Goal: Task Accomplishment & Management: Complete application form

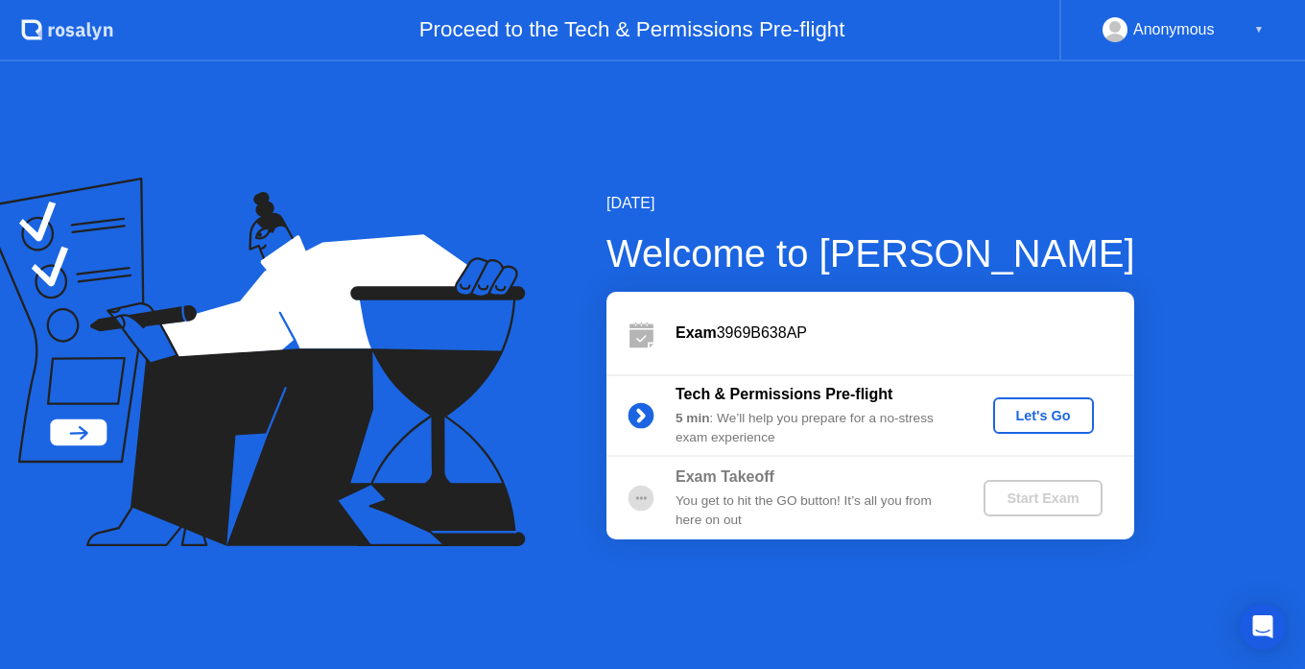
click at [1047, 417] on div "Let's Go" at bounding box center [1043, 415] width 85 height 15
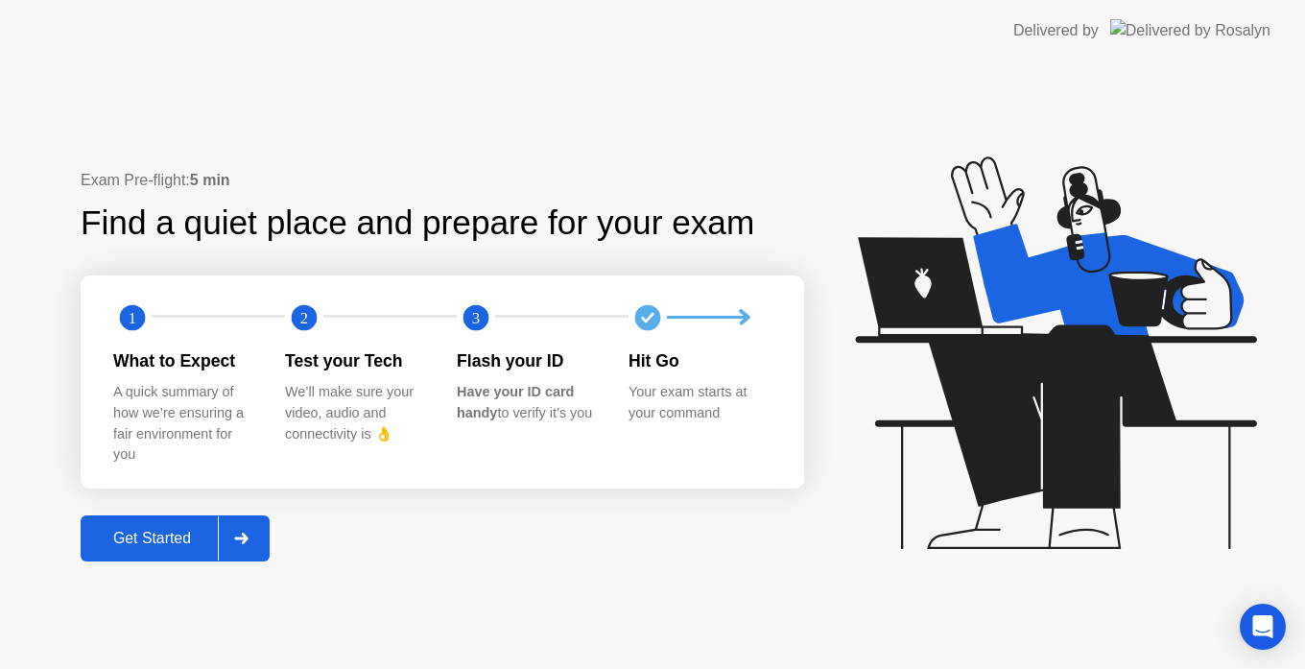
click at [176, 542] on div "Get Started" at bounding box center [151, 538] width 131 height 17
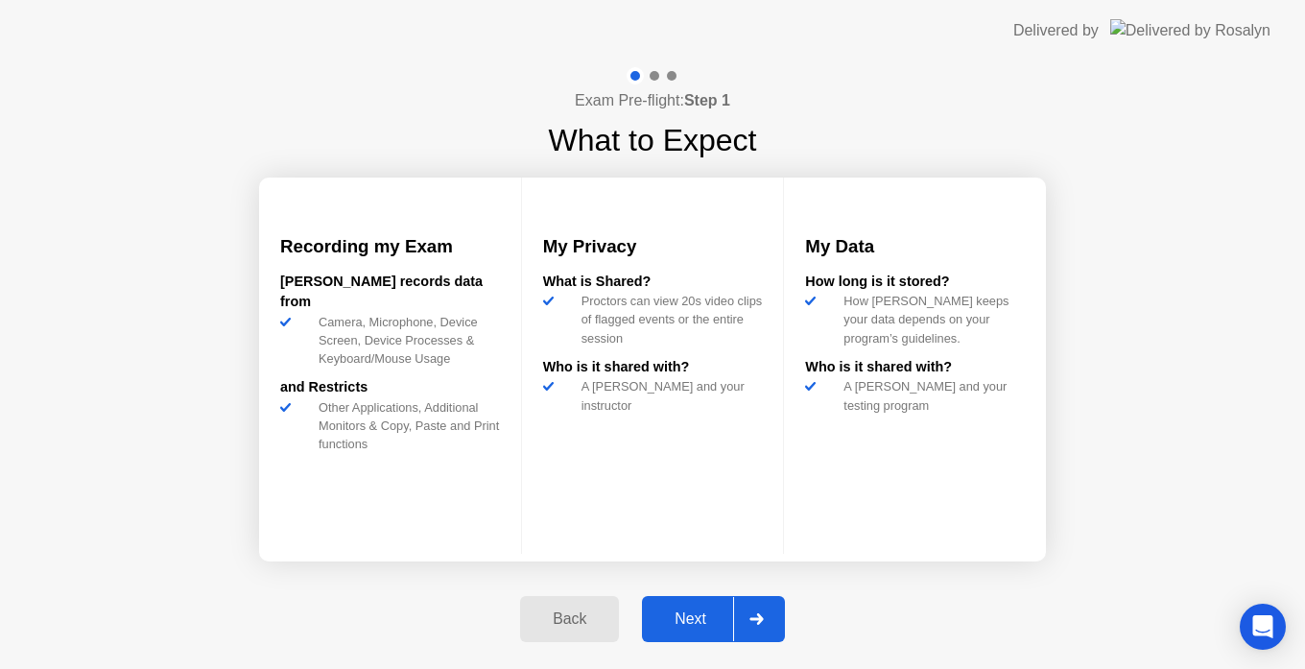
click at [693, 613] on div "Next" at bounding box center [690, 618] width 85 height 17
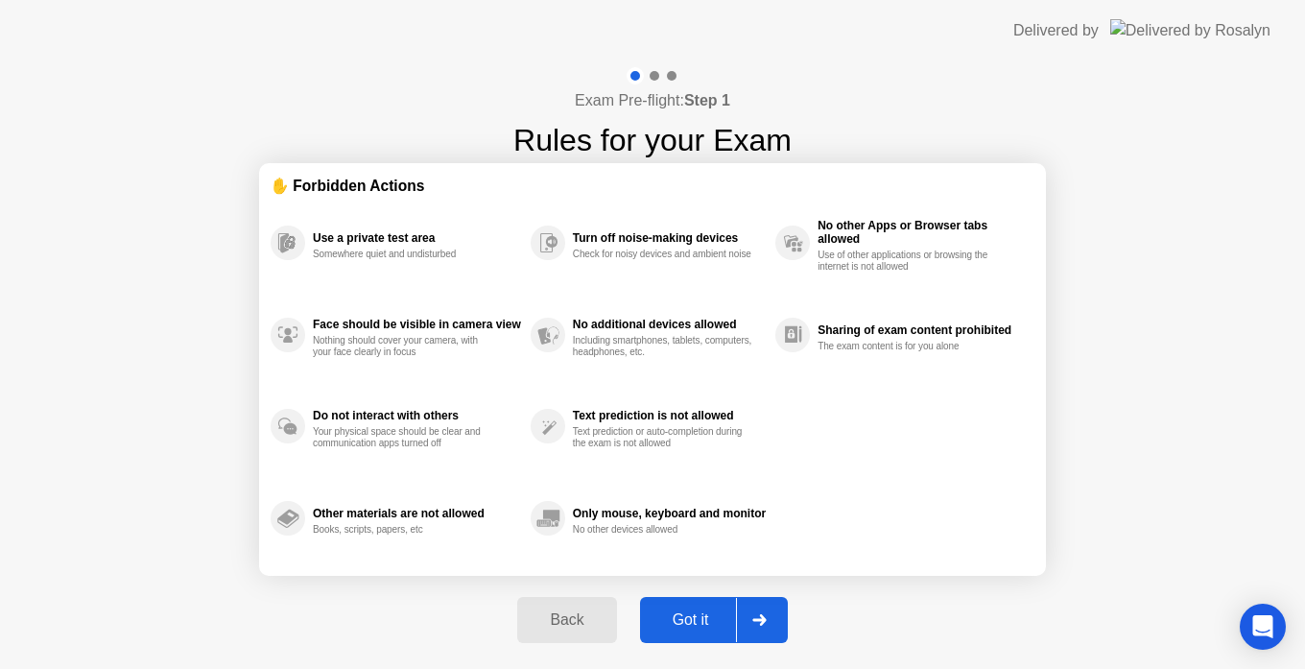
click at [693, 613] on div "Got it" at bounding box center [691, 619] width 90 height 17
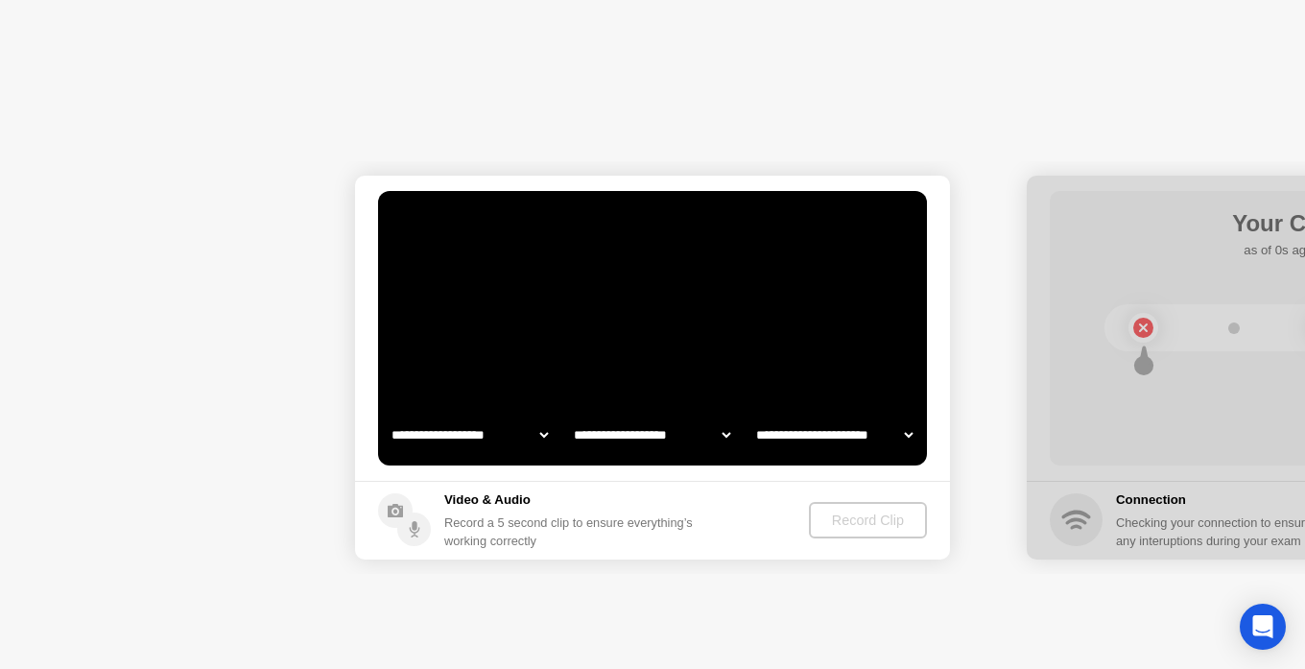
select select "**********"
select select "*******"
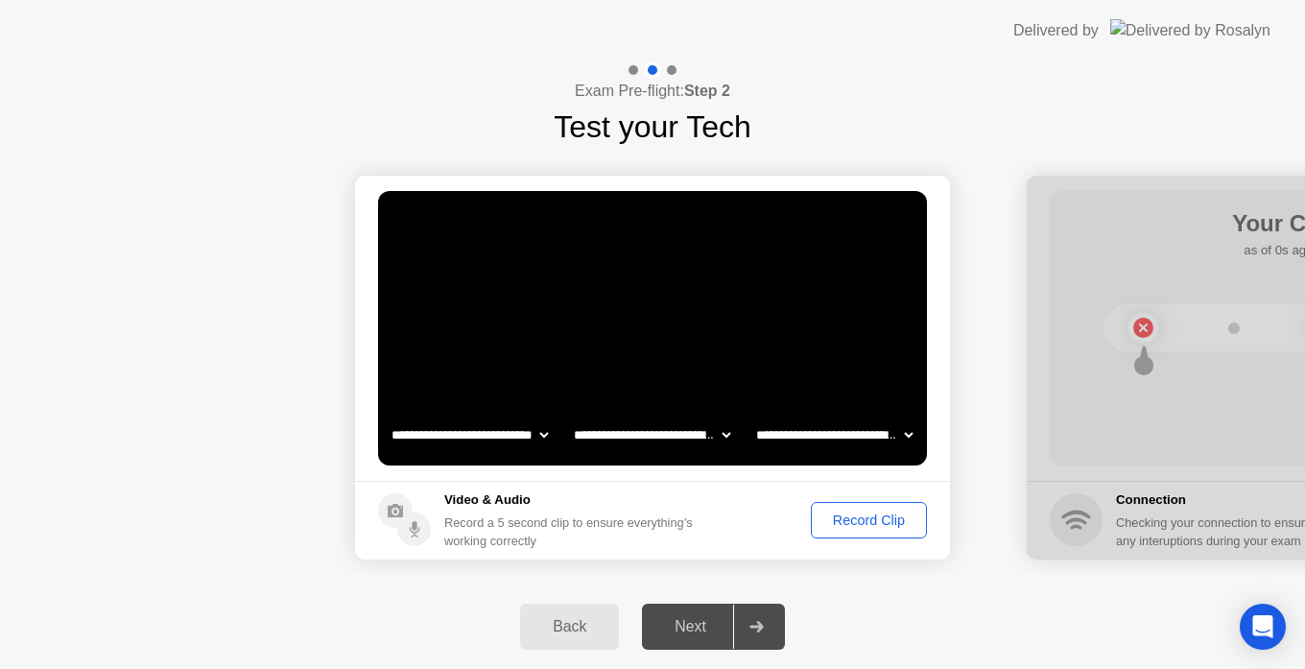
click at [845, 513] on div "Record Clip" at bounding box center [869, 519] width 103 height 15
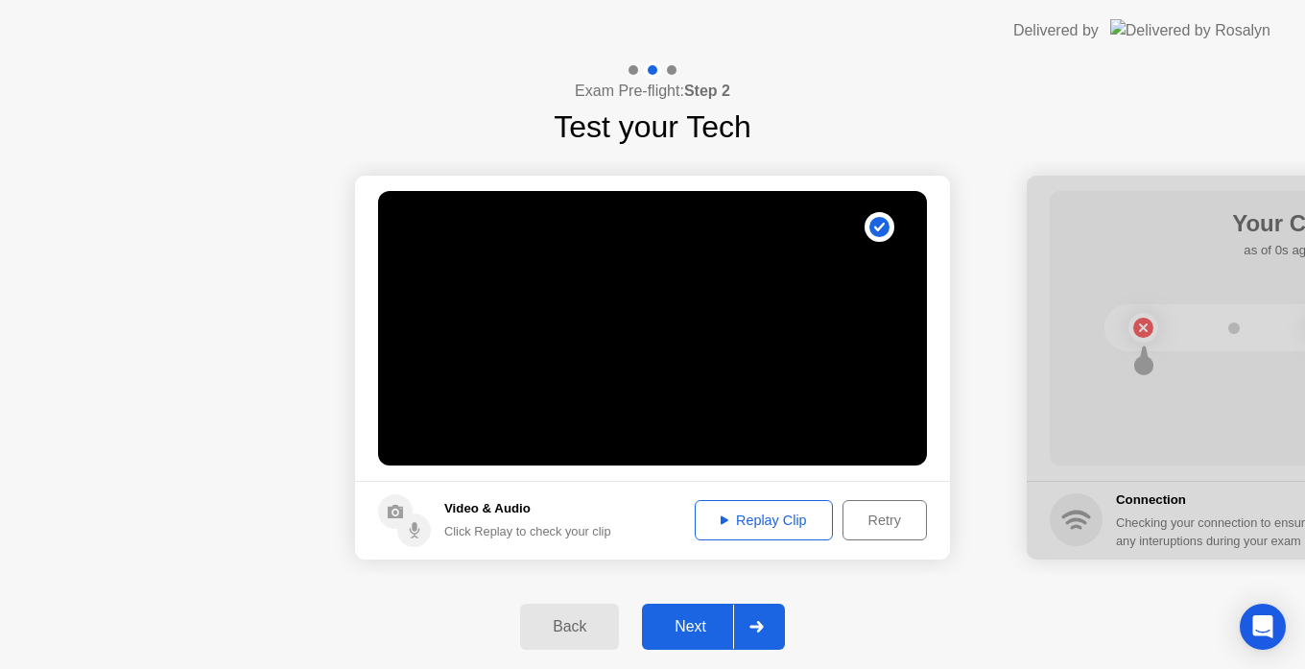
click at [772, 524] on div "Replay Clip" at bounding box center [764, 519] width 125 height 15
click at [682, 620] on div "Next" at bounding box center [690, 626] width 85 height 17
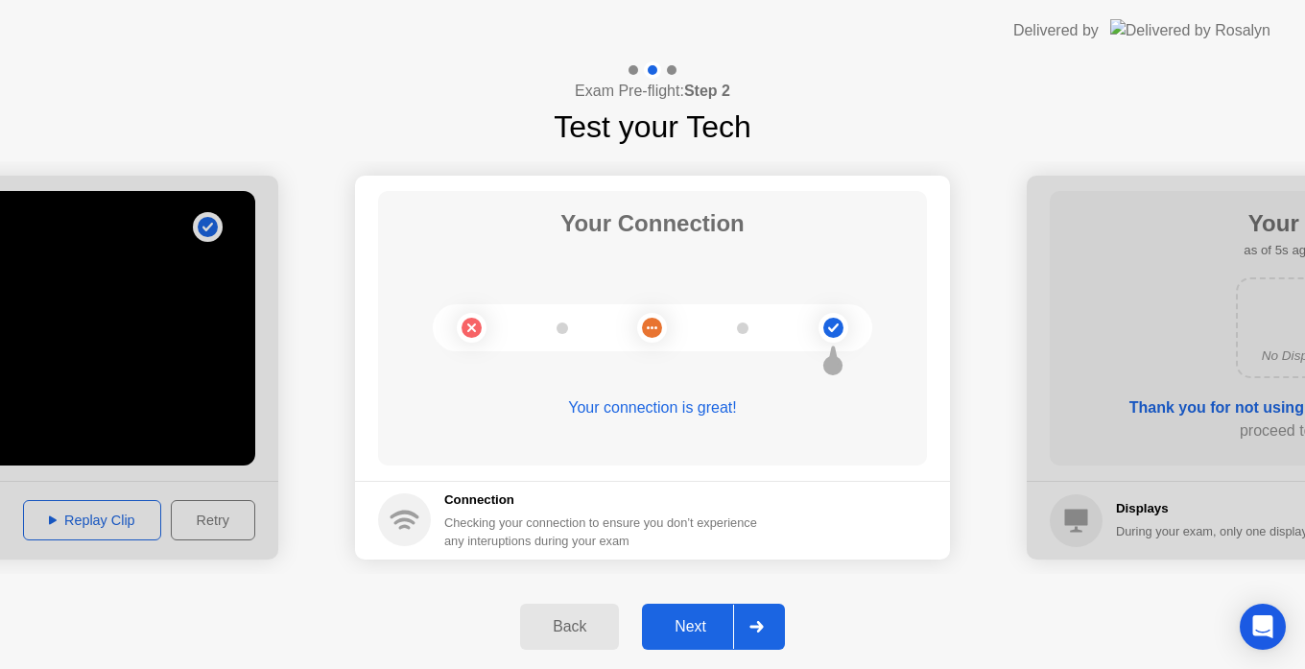
click at [694, 640] on button "Next" at bounding box center [713, 627] width 143 height 46
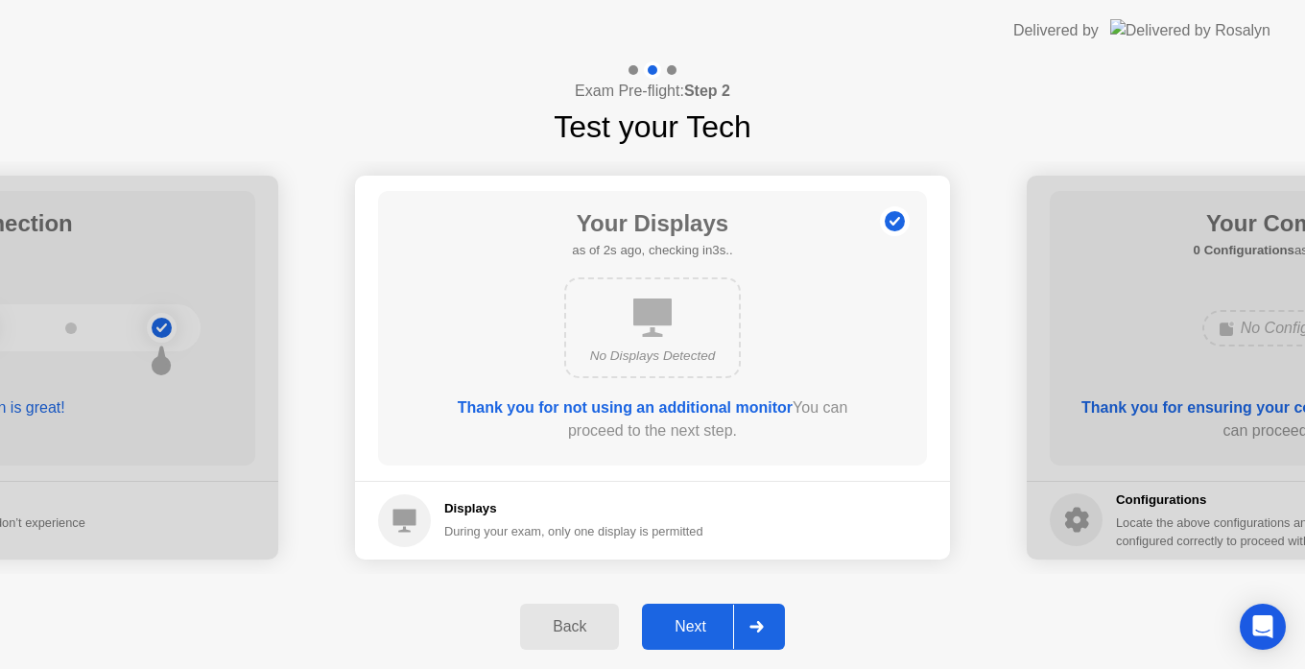
click at [694, 640] on button "Next" at bounding box center [713, 627] width 143 height 46
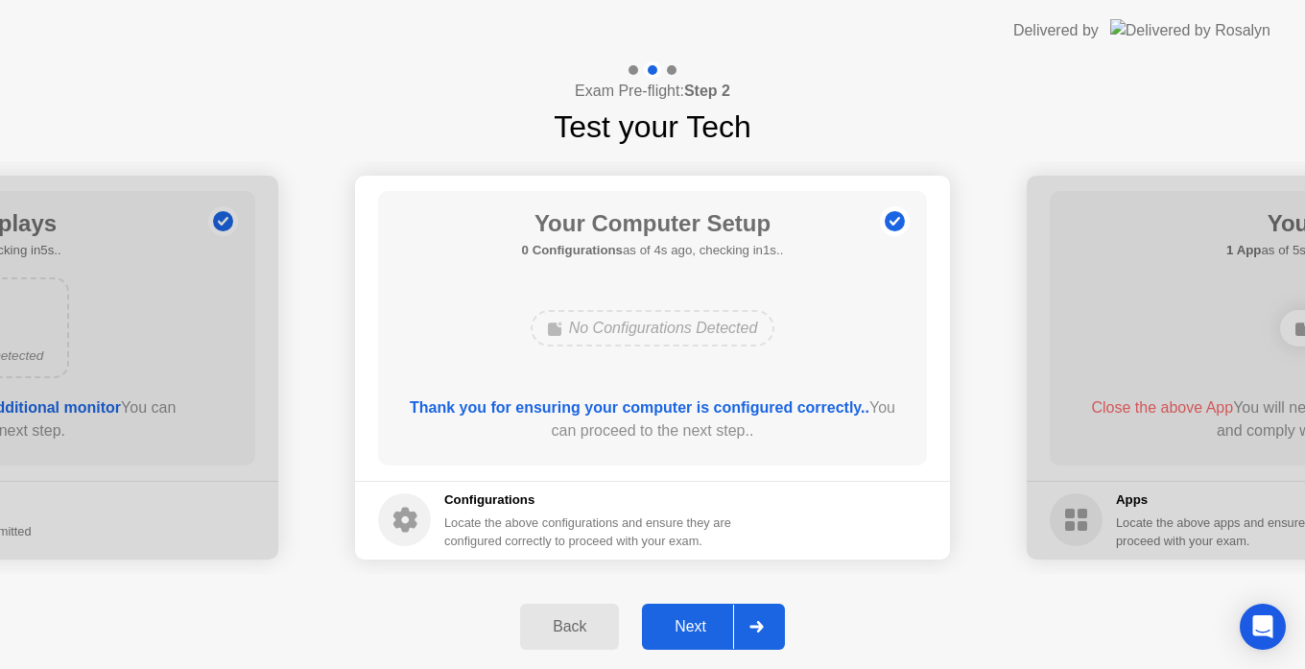
click at [694, 640] on button "Next" at bounding box center [713, 627] width 143 height 46
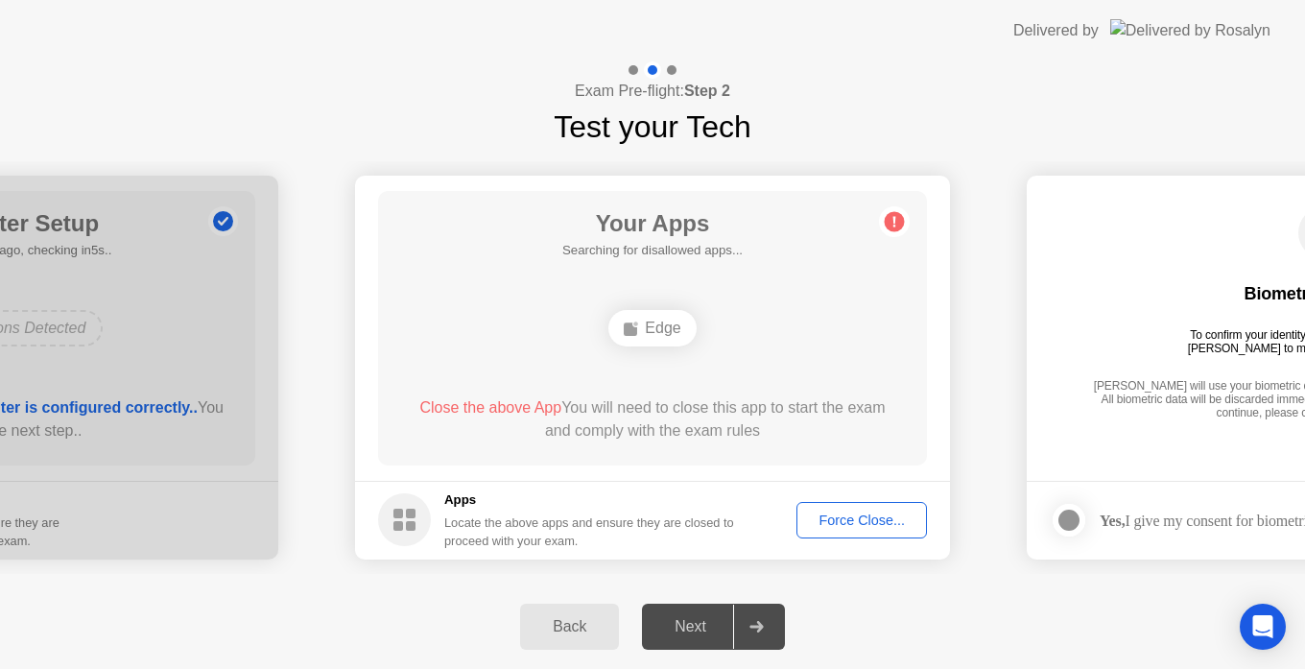
click at [662, 331] on div "Edge" at bounding box center [651, 328] width 87 height 36
drag, startPoint x: 861, startPoint y: 515, endPoint x: 861, endPoint y: 537, distance: 22.1
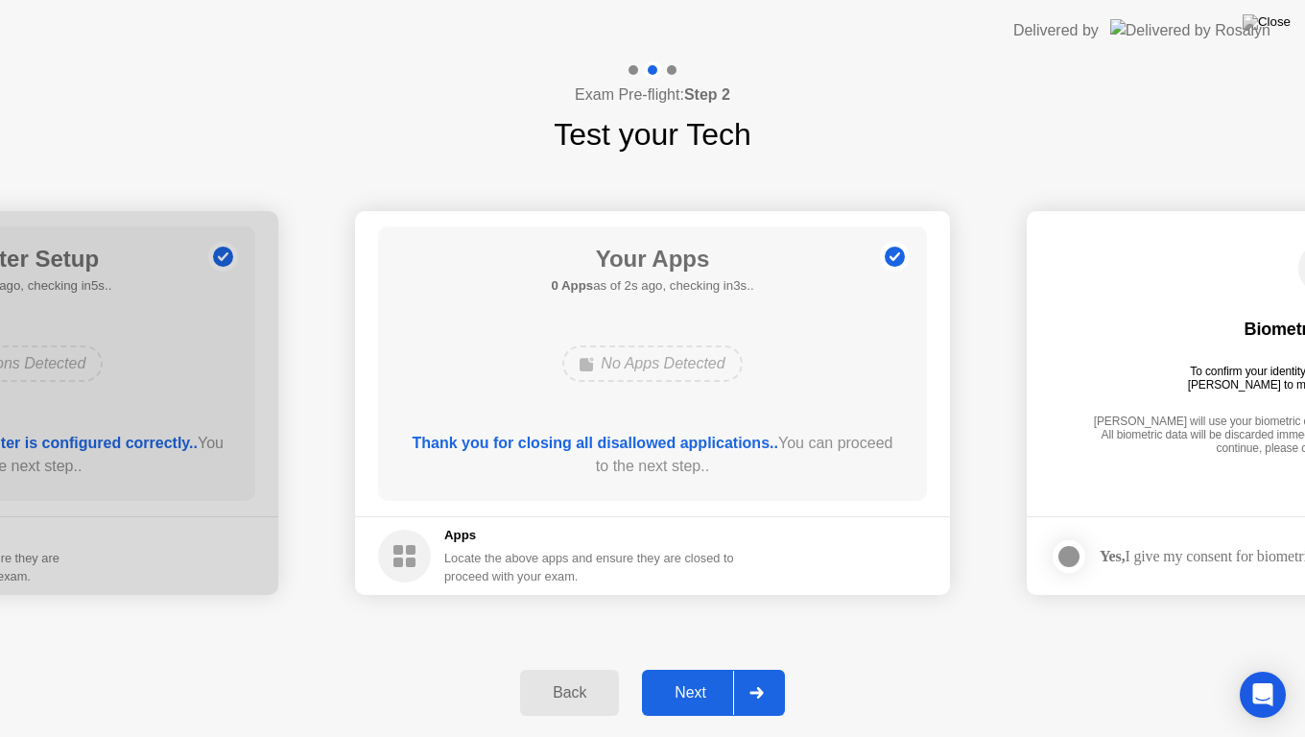
click at [701, 668] on div "Next" at bounding box center [690, 692] width 85 height 17
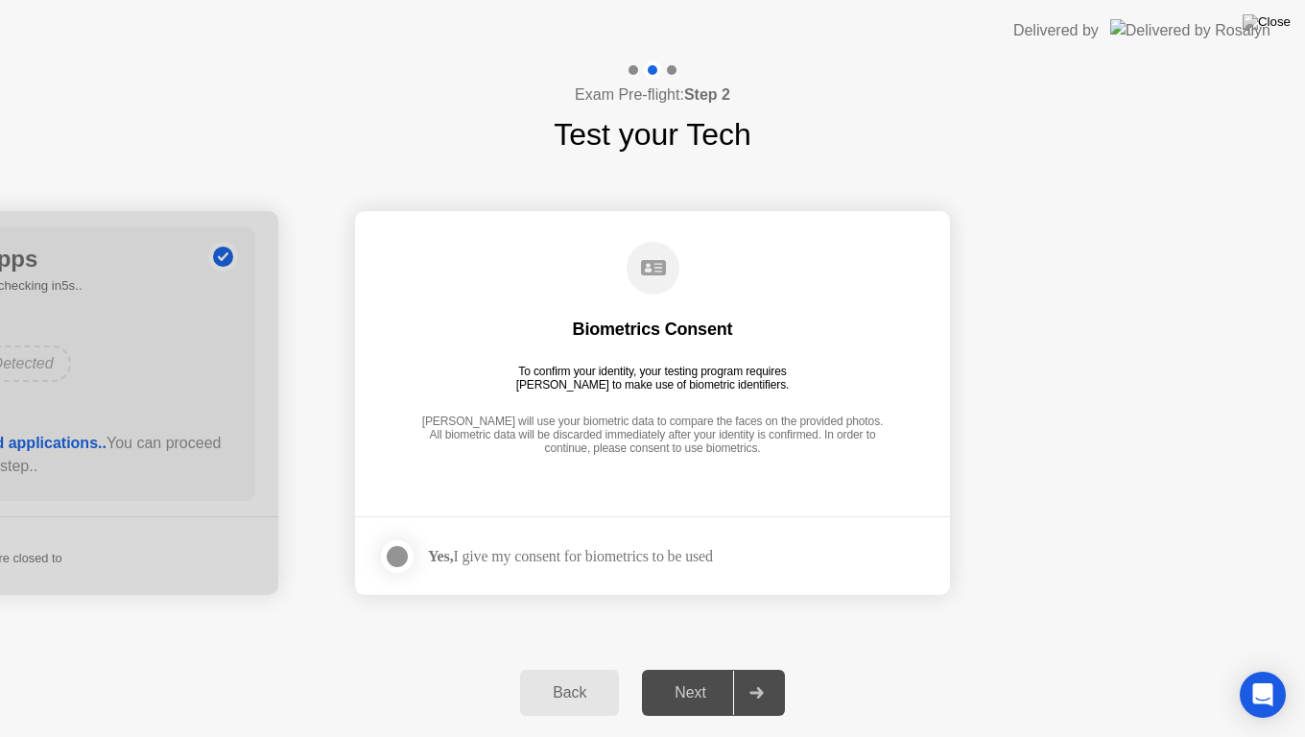
click at [394, 556] on div at bounding box center [397, 556] width 23 height 23
click at [703, 668] on div "Next" at bounding box center [690, 692] width 85 height 17
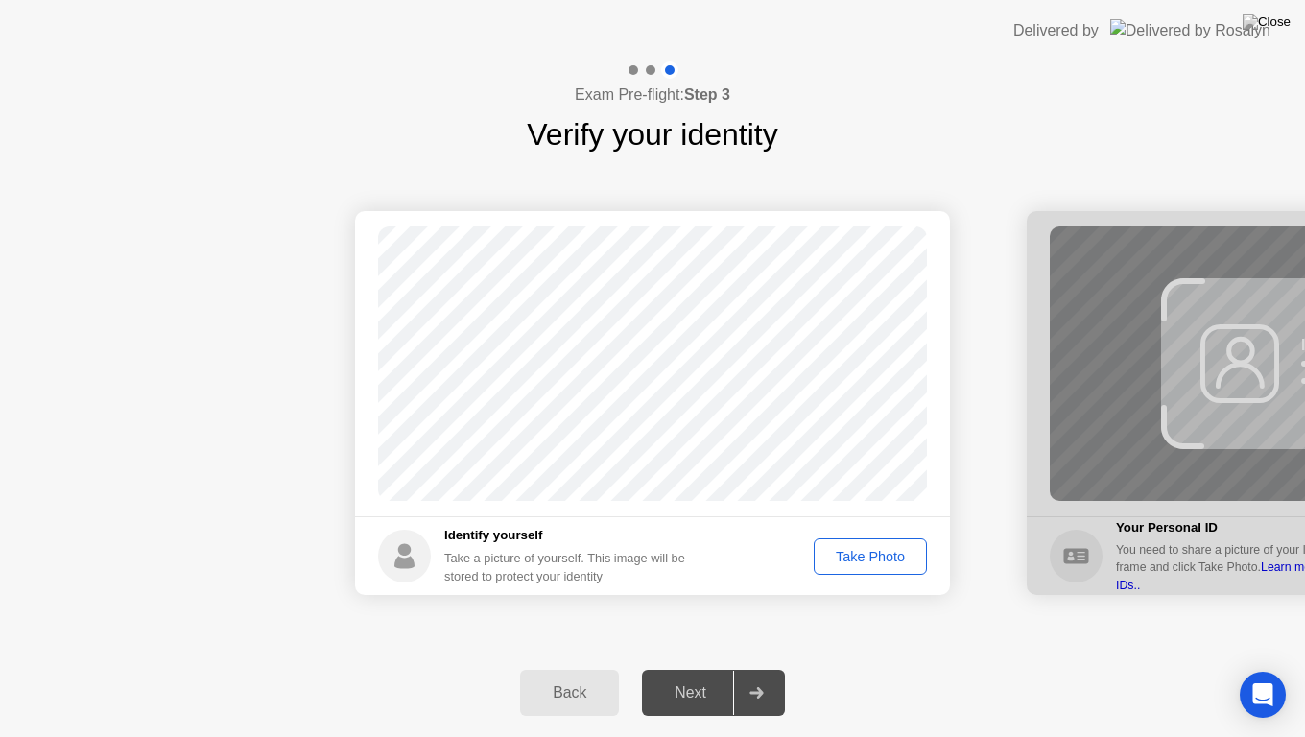
click at [877, 556] on div "Take Photo" at bounding box center [871, 556] width 100 height 15
click at [690, 668] on button "Next" at bounding box center [713, 693] width 143 height 46
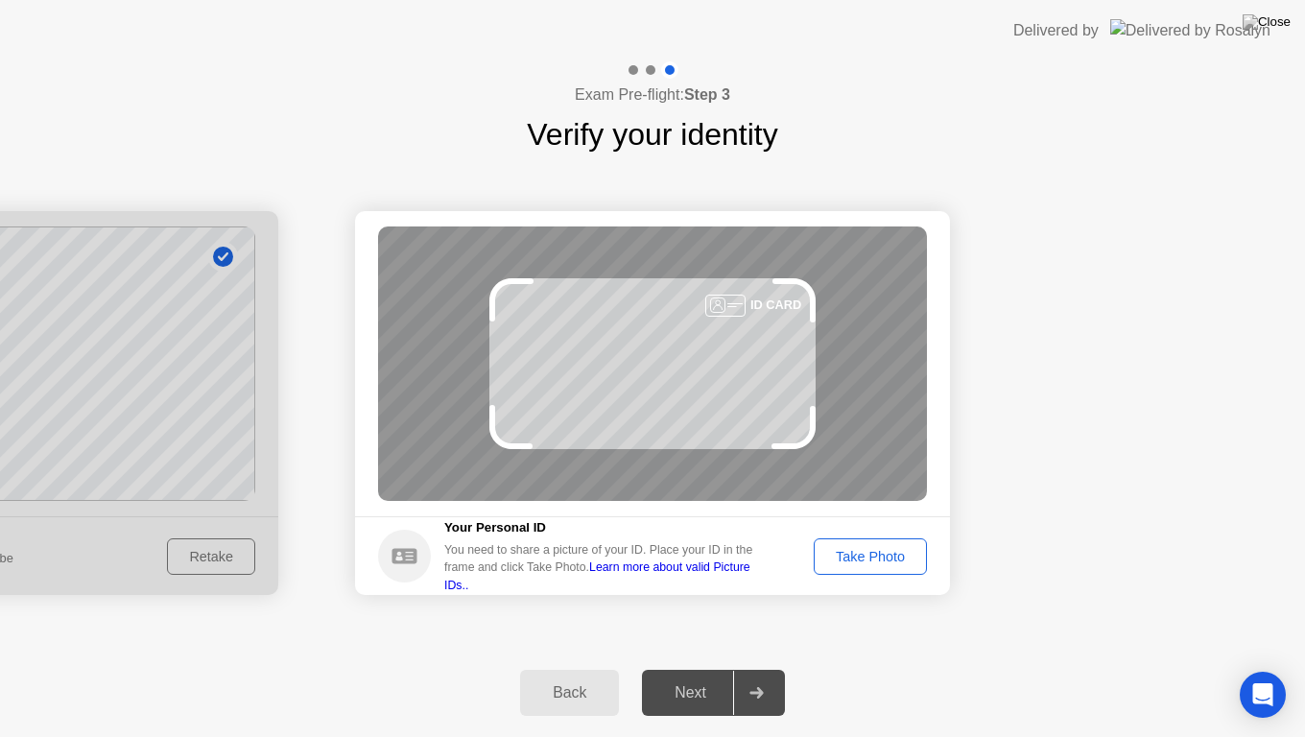
click at [829, 549] on div "Take Photo" at bounding box center [871, 556] width 100 height 15
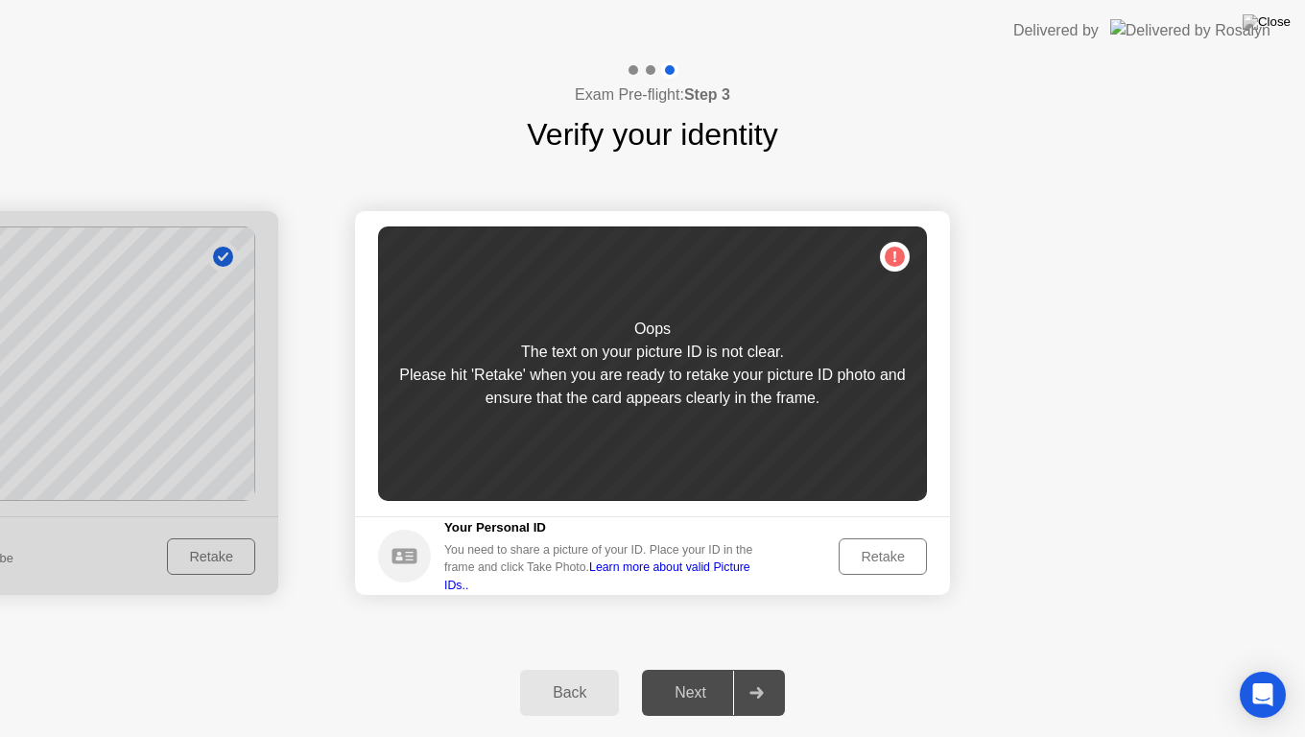
click at [880, 556] on div "Retake" at bounding box center [882, 556] width 75 height 15
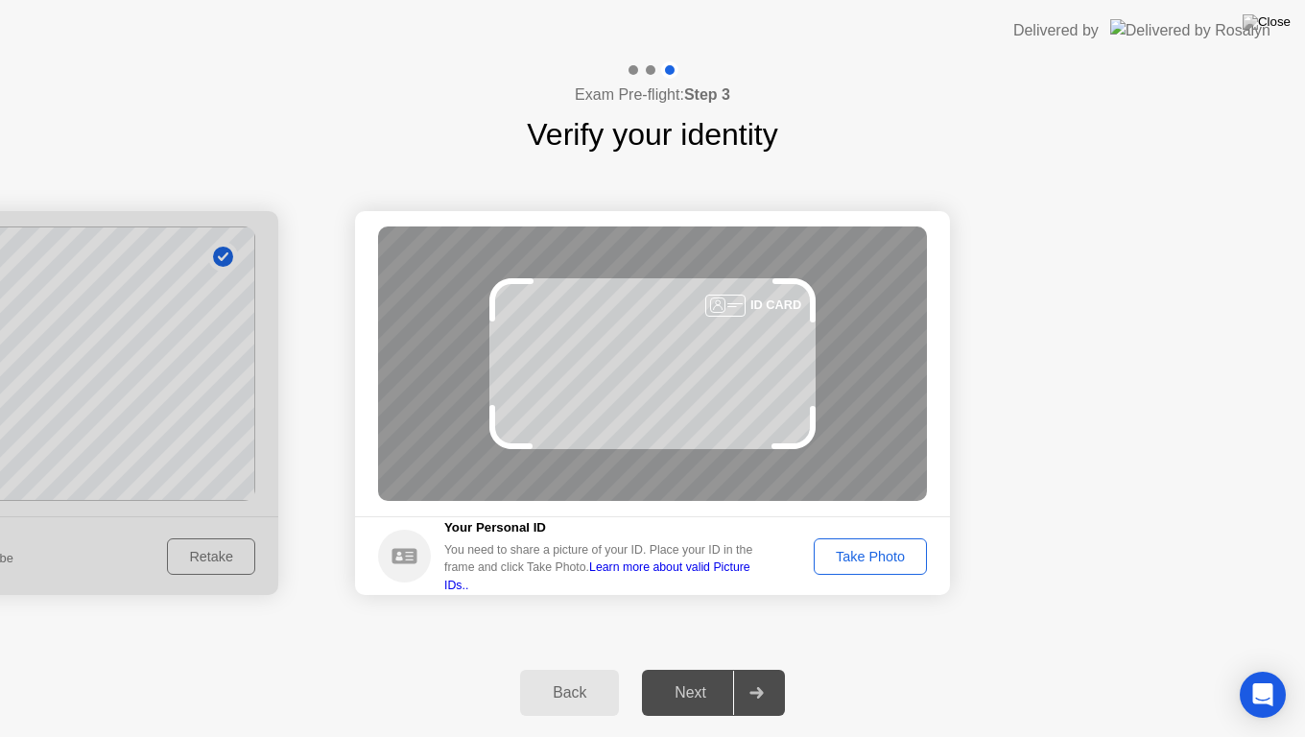
click at [717, 304] on div at bounding box center [725, 306] width 40 height 22
click at [395, 575] on circle at bounding box center [404, 556] width 53 height 53
click at [823, 550] on div "Take Photo" at bounding box center [871, 556] width 100 height 15
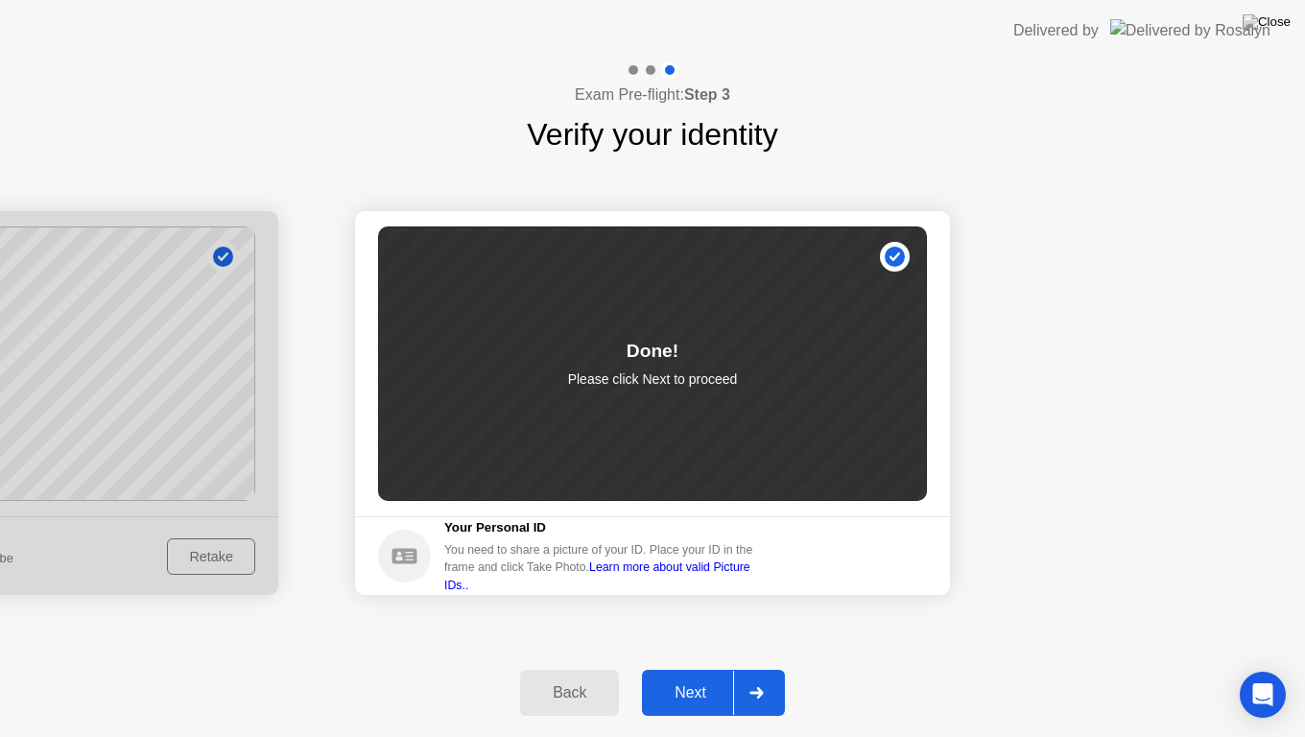
click at [699, 668] on button "Next" at bounding box center [713, 693] width 143 height 46
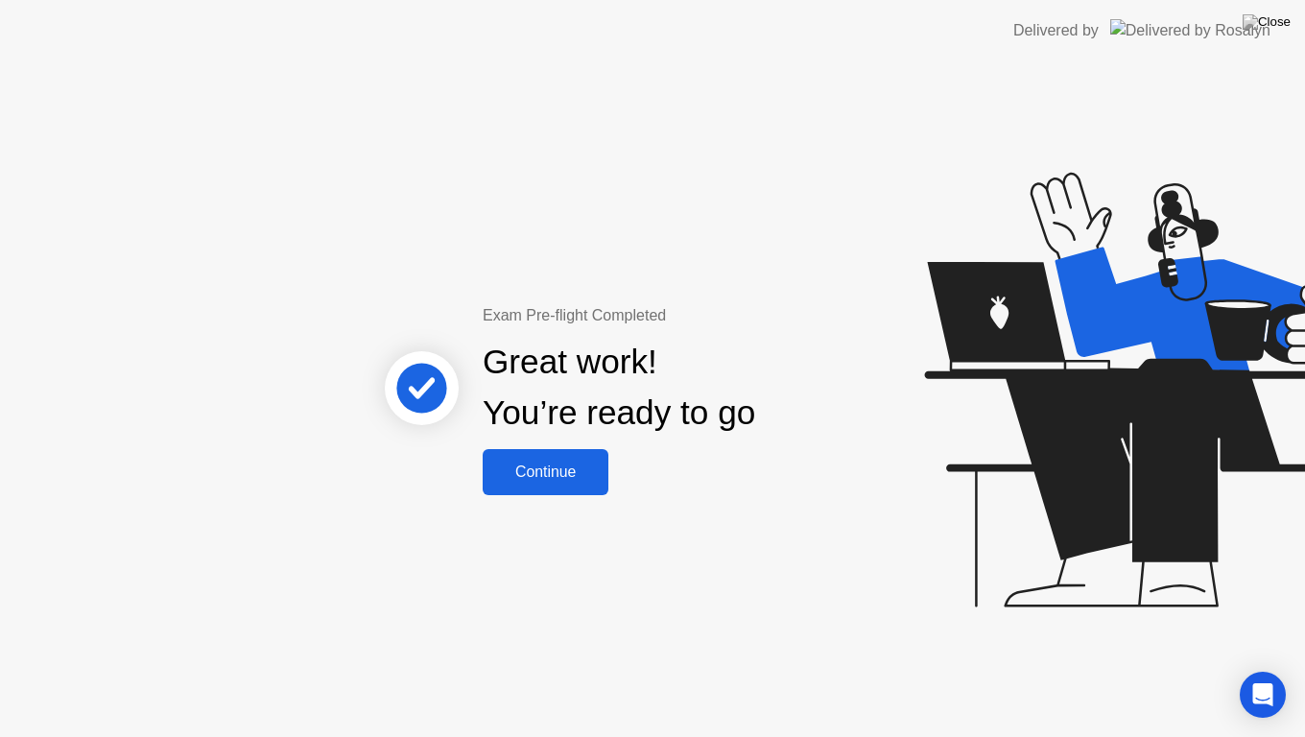
click at [559, 479] on div "Continue" at bounding box center [545, 472] width 114 height 17
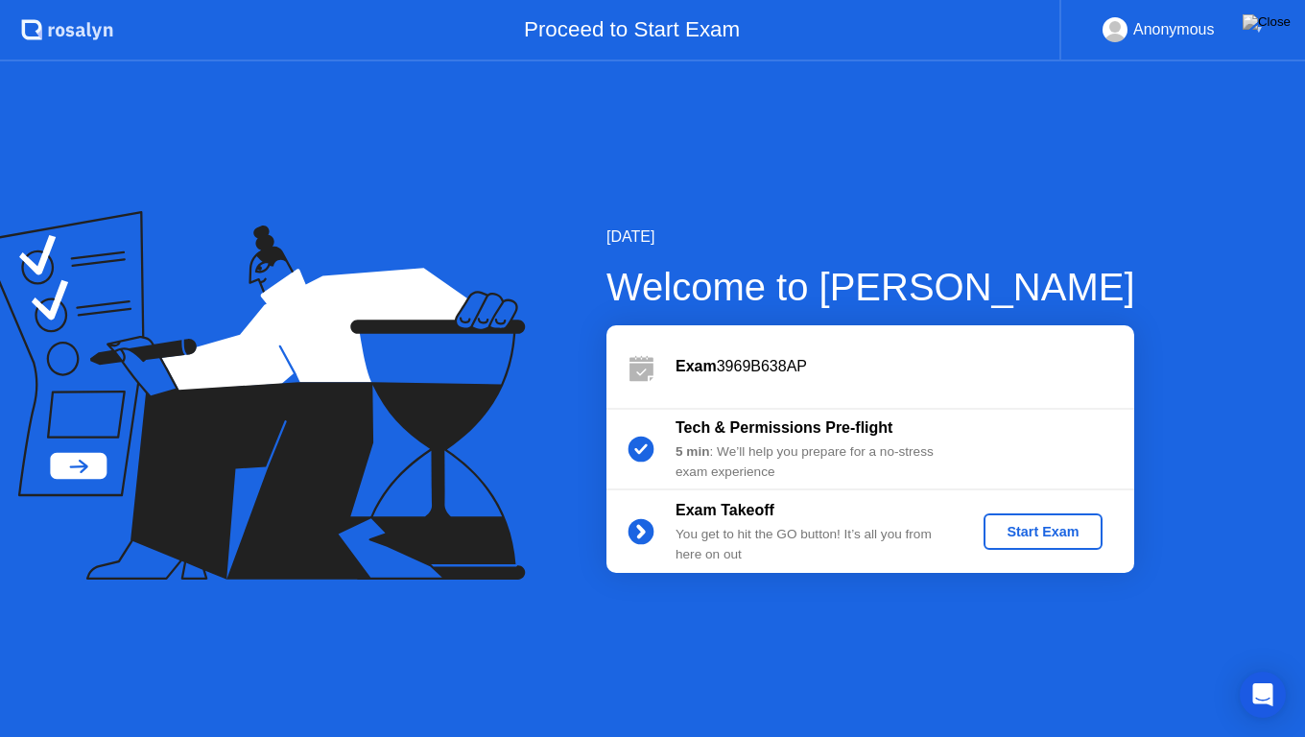
click at [1027, 525] on div "Start Exam" at bounding box center [1042, 531] width 103 height 15
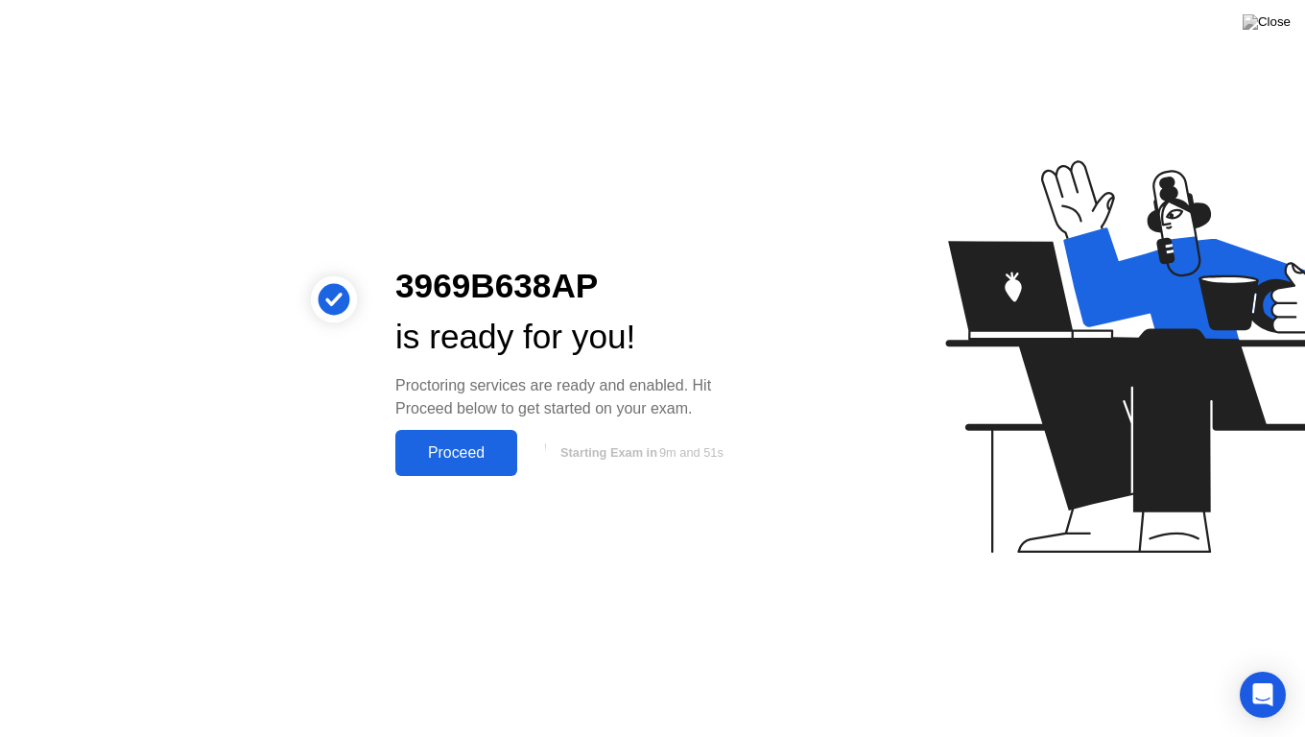
click at [498, 454] on div "Proceed" at bounding box center [456, 452] width 110 height 17
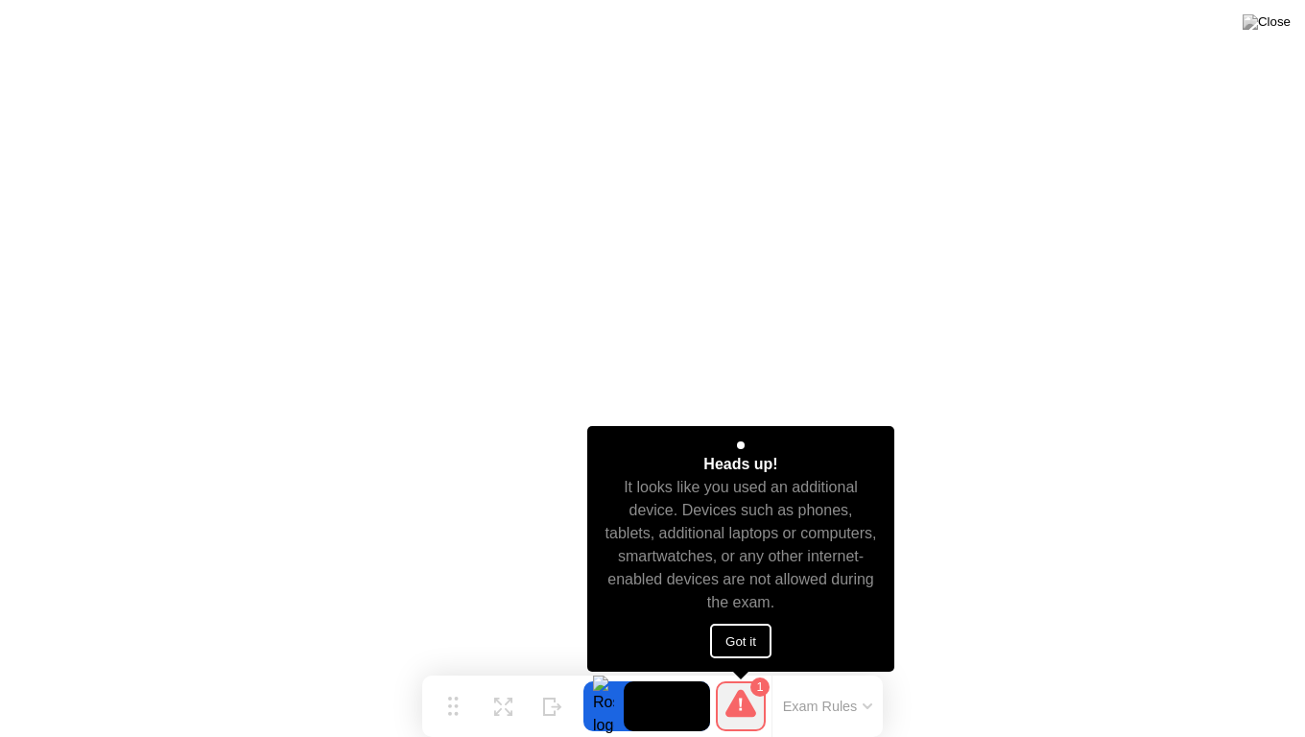
click at [763, 646] on button "Got it" at bounding box center [740, 641] width 61 height 35
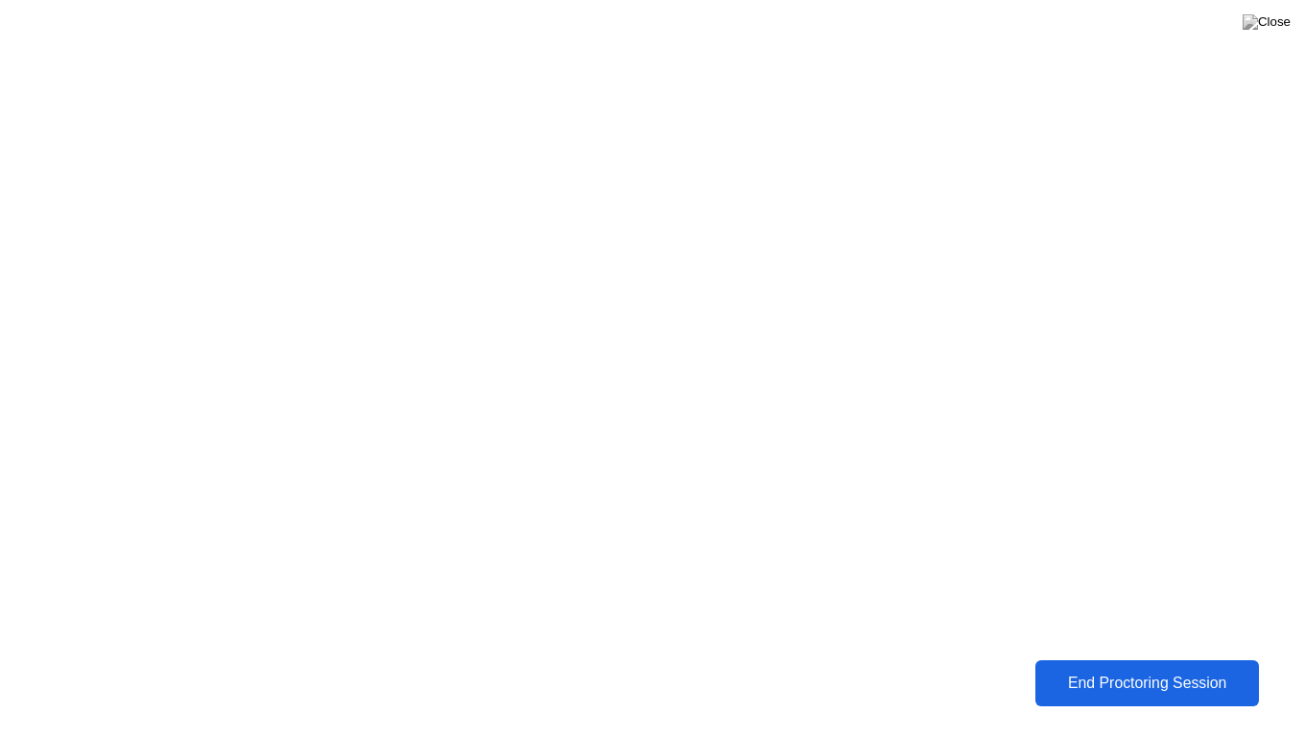
click at [1114, 668] on div "End Proctoring Session" at bounding box center [1147, 684] width 222 height 18
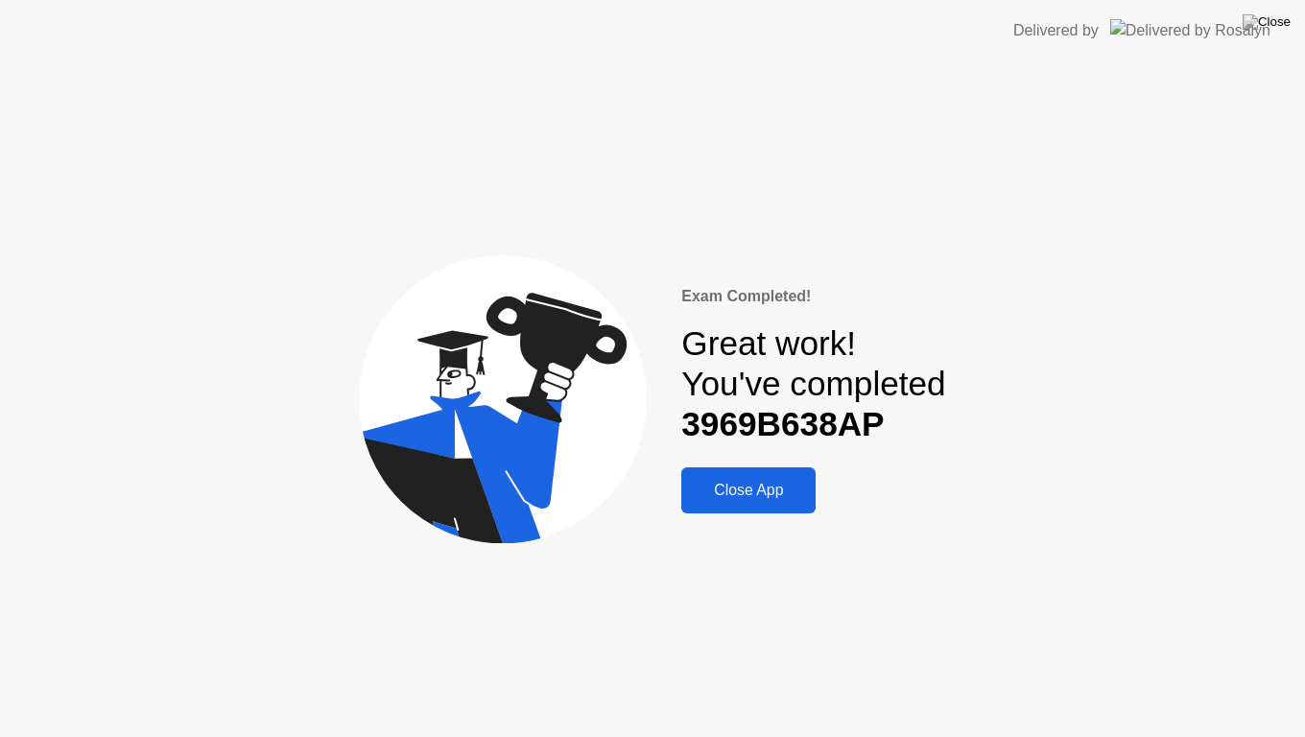
click at [791, 473] on button "Close App" at bounding box center [748, 490] width 134 height 46
